Goal: Information Seeking & Learning: Learn about a topic

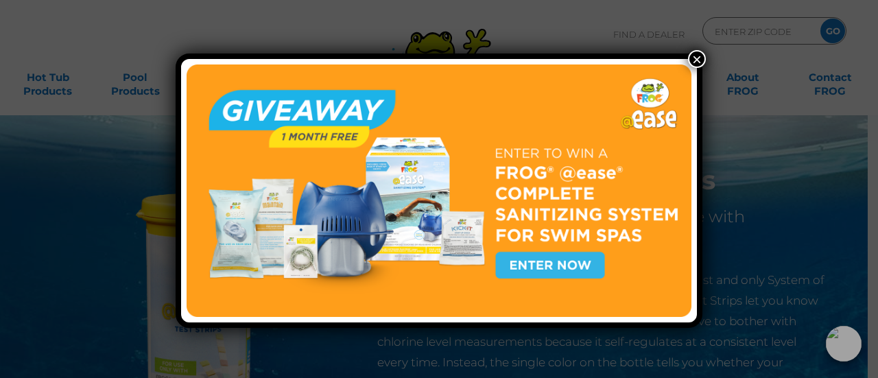
click at [699, 58] on button "×" at bounding box center [697, 59] width 18 height 18
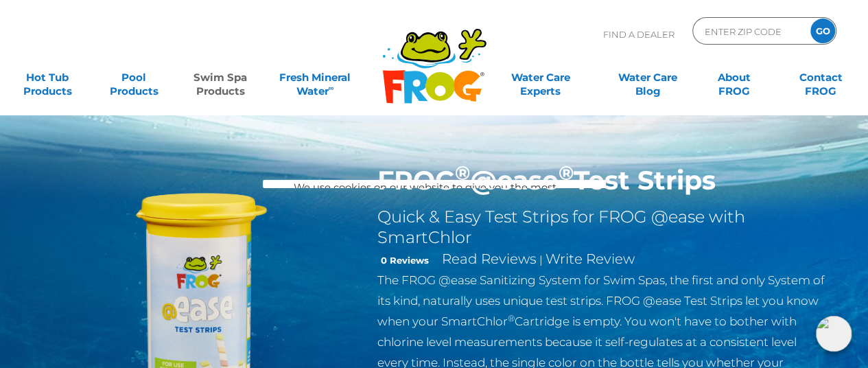
click at [218, 131] on div "FROG ® @ease ® Test Strips Quick & Easy Test Strips for FROG @ease with SmartCh…" at bounding box center [434, 282] width 868 height 565
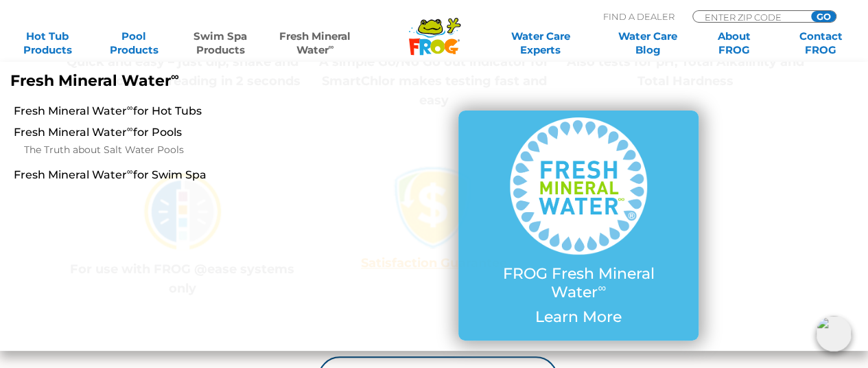
scroll to position [618, 0]
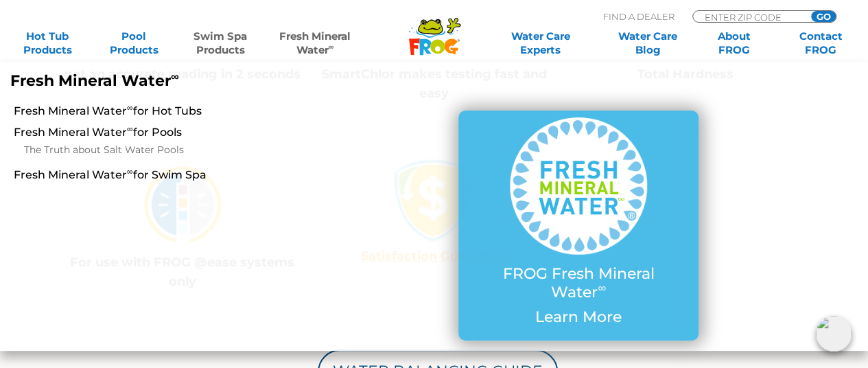
click at [860, 179] on li at bounding box center [795, 225] width 145 height 250
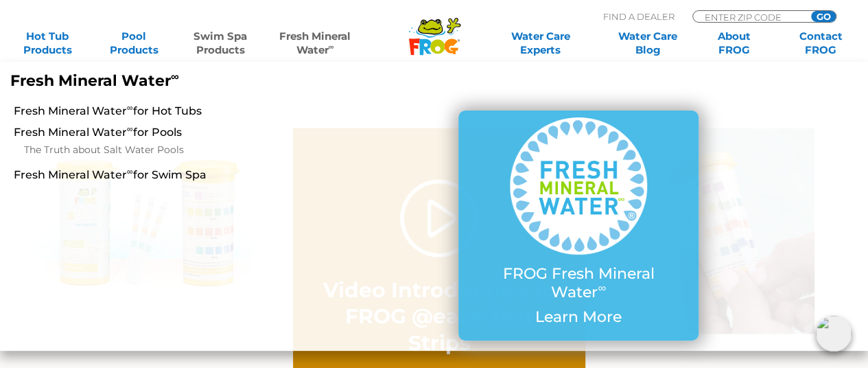
scroll to position [961, 0]
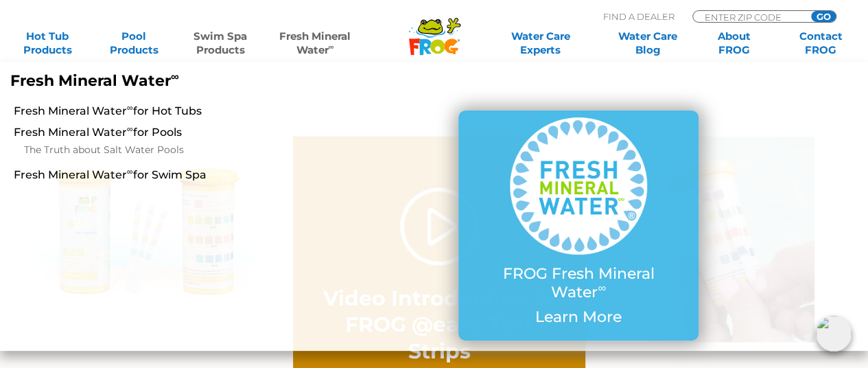
click at [773, 197] on li at bounding box center [795, 225] width 145 height 250
click at [210, 202] on li "Fresh Mineral Water ∞ for Hot Tubs Fresh Mineral Water ∞ for Pools The Truth ab…" at bounding box center [145, 225] width 290 height 250
click at [136, 113] on link "Fresh Mineral Water ∞ for Hot Tubs" at bounding box center [152, 111] width 276 height 15
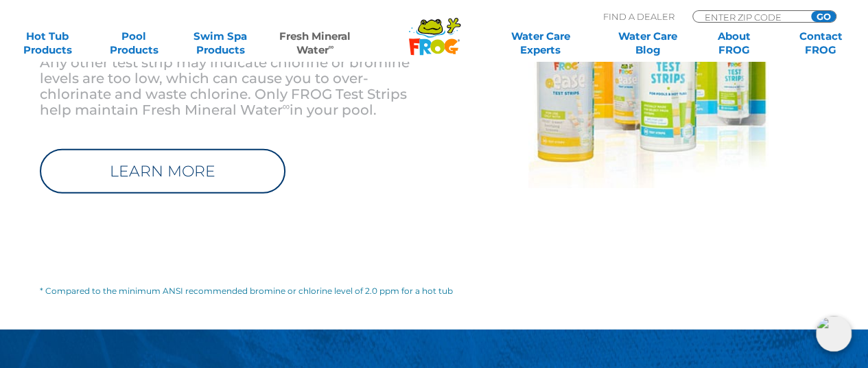
scroll to position [1578, 0]
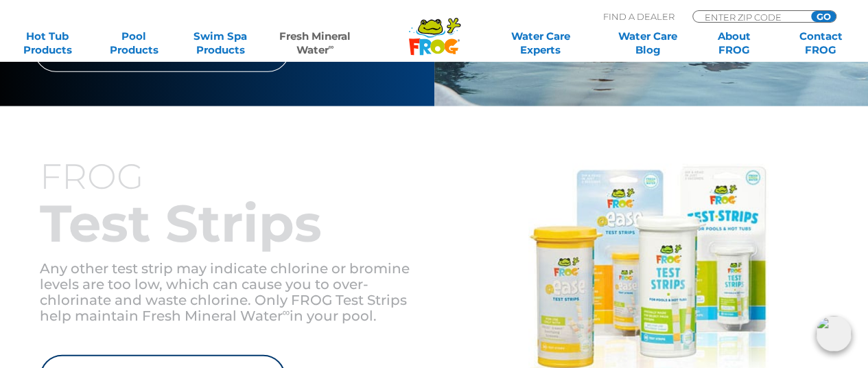
click at [561, 270] on img at bounding box center [648, 279] width 240 height 230
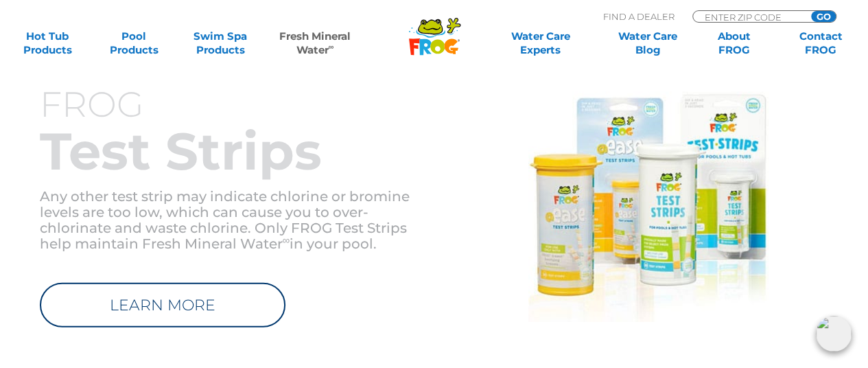
scroll to position [1784, 0]
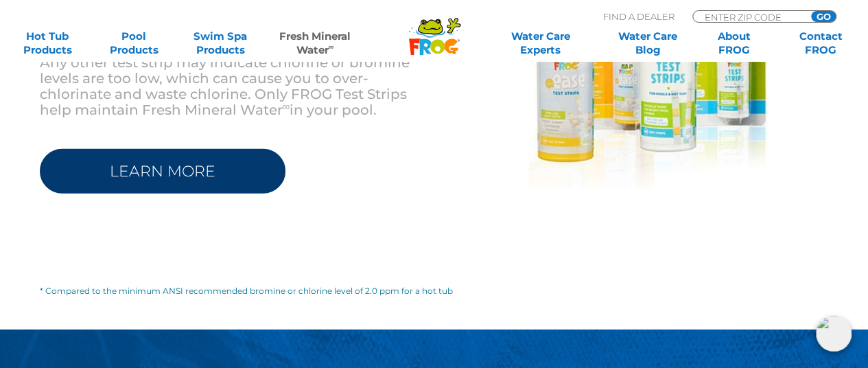
click at [224, 149] on link "LEARN MORE" at bounding box center [163, 171] width 246 height 45
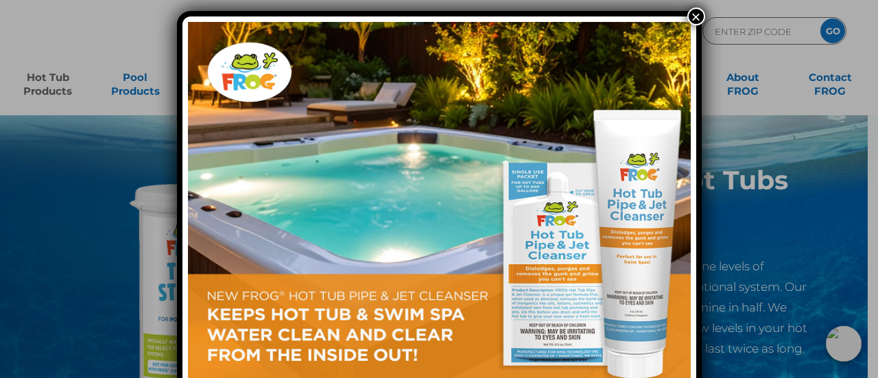
click at [696, 17] on button "×" at bounding box center [697, 17] width 18 height 18
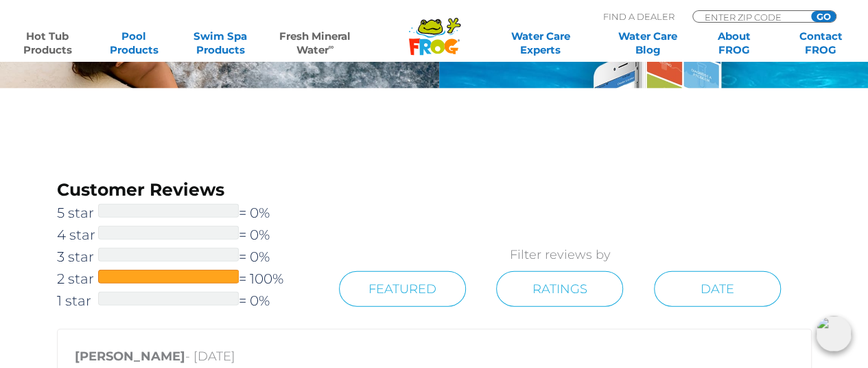
scroll to position [1212, 0]
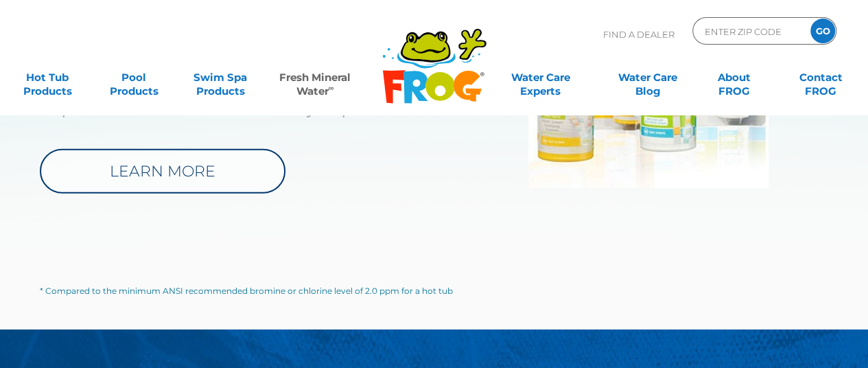
scroll to position [1784, 0]
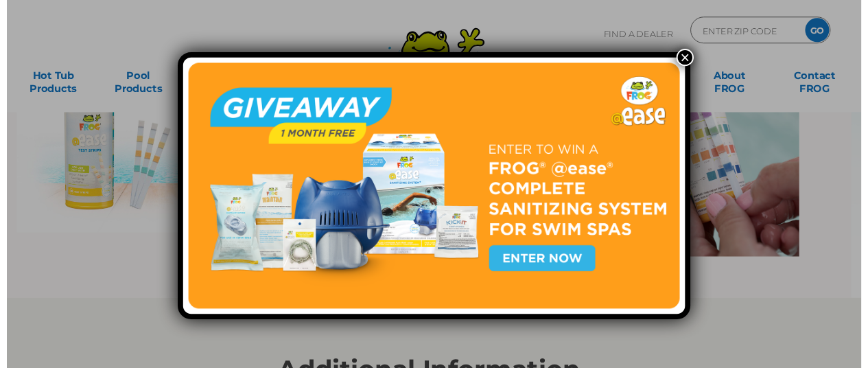
scroll to position [961, 0]
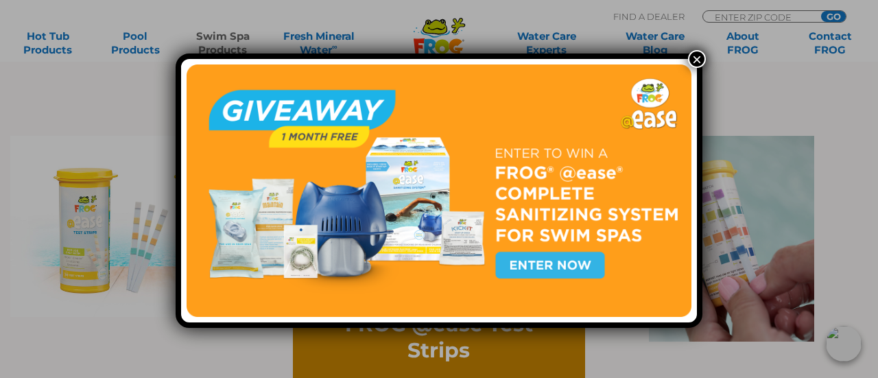
click at [695, 54] on button "×" at bounding box center [697, 59] width 18 height 18
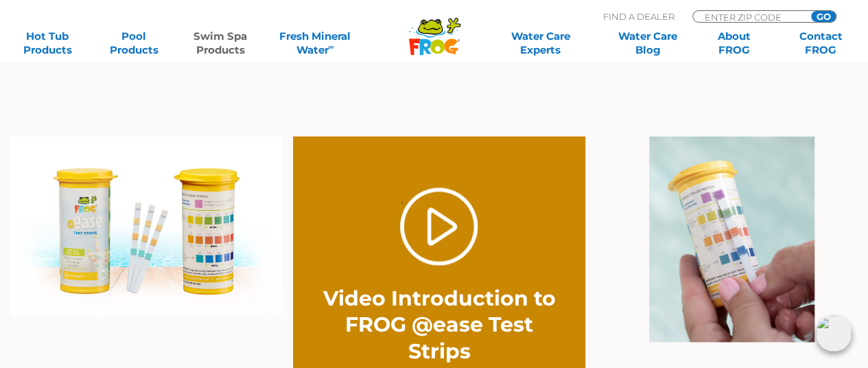
click at [213, 204] on img at bounding box center [146, 226] width 272 height 181
